Goal: Book appointment/travel/reservation

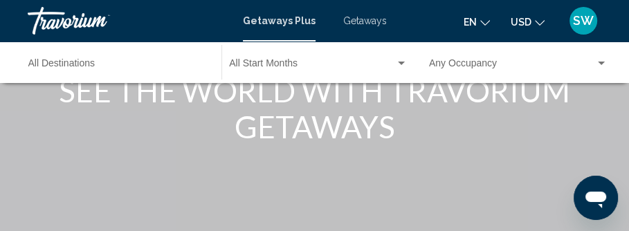
scroll to position [39, 0]
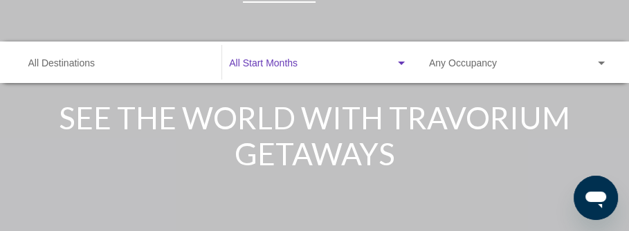
click at [402, 62] on div "Search widget" at bounding box center [401, 63] width 7 height 3
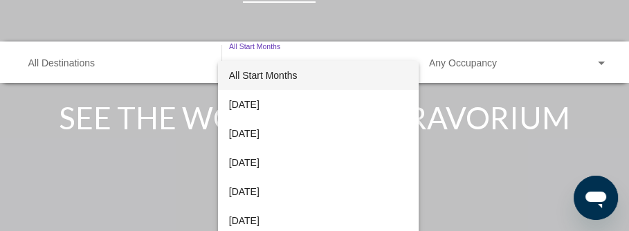
click at [46, 119] on div at bounding box center [314, 115] width 629 height 231
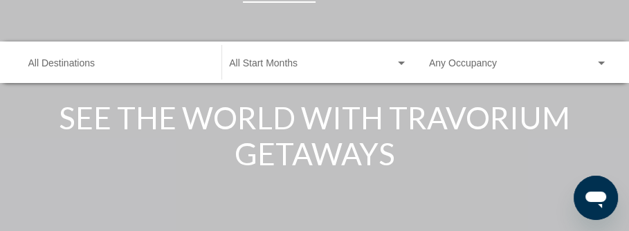
click at [399, 63] on div "Search widget" at bounding box center [401, 63] width 7 height 3
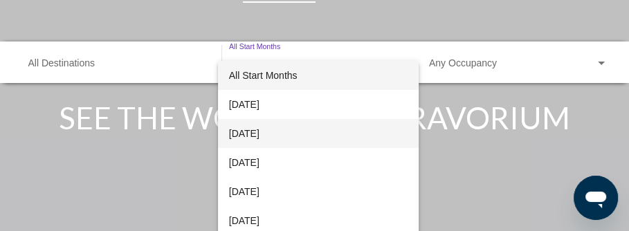
click at [368, 132] on span "[DATE]" at bounding box center [318, 133] width 179 height 29
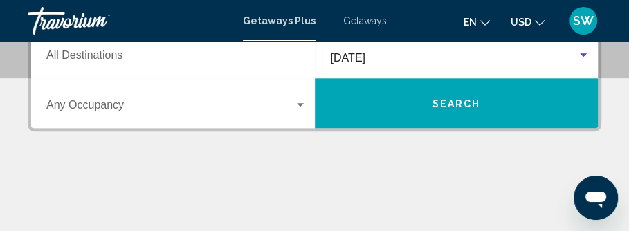
scroll to position [343, 0]
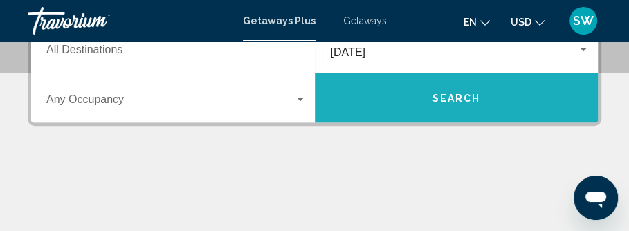
click at [449, 89] on button "Search" at bounding box center [457, 98] width 284 height 50
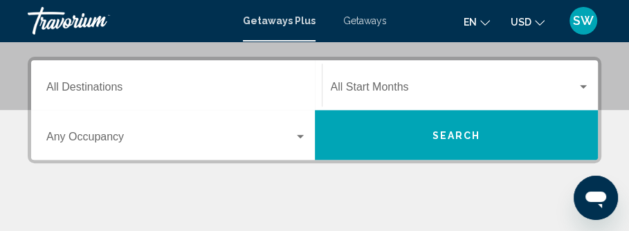
scroll to position [303, 0]
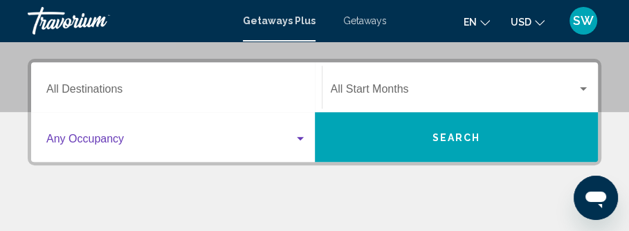
click at [304, 138] on div "Search widget" at bounding box center [300, 139] width 12 height 11
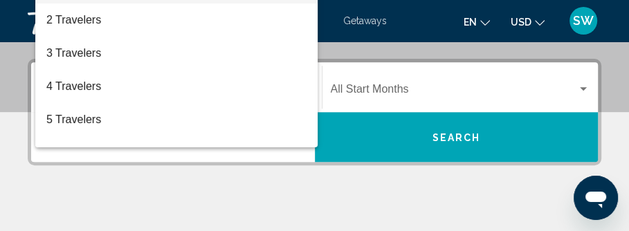
scroll to position [316, 0]
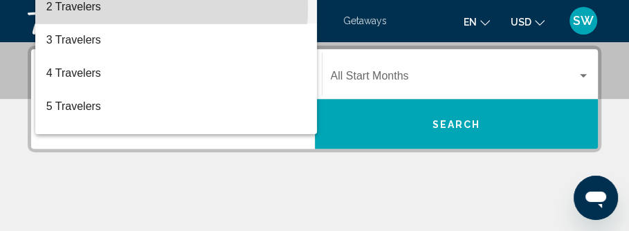
click at [114, 8] on span "2 Travelers" at bounding box center [176, 6] width 260 height 33
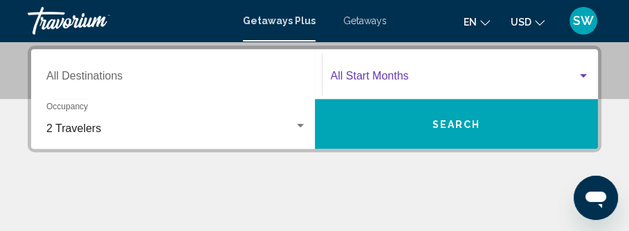
click at [586, 77] on div "Search widget" at bounding box center [583, 76] width 12 height 11
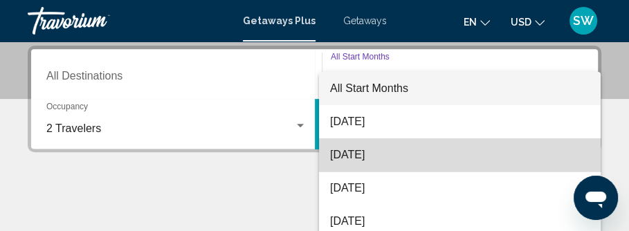
click at [538, 168] on span "[DATE]" at bounding box center [460, 154] width 260 height 33
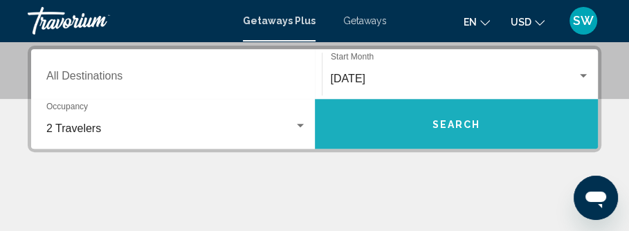
click at [470, 116] on button "Search" at bounding box center [457, 124] width 284 height 50
